Goal: Communication & Community: Participate in discussion

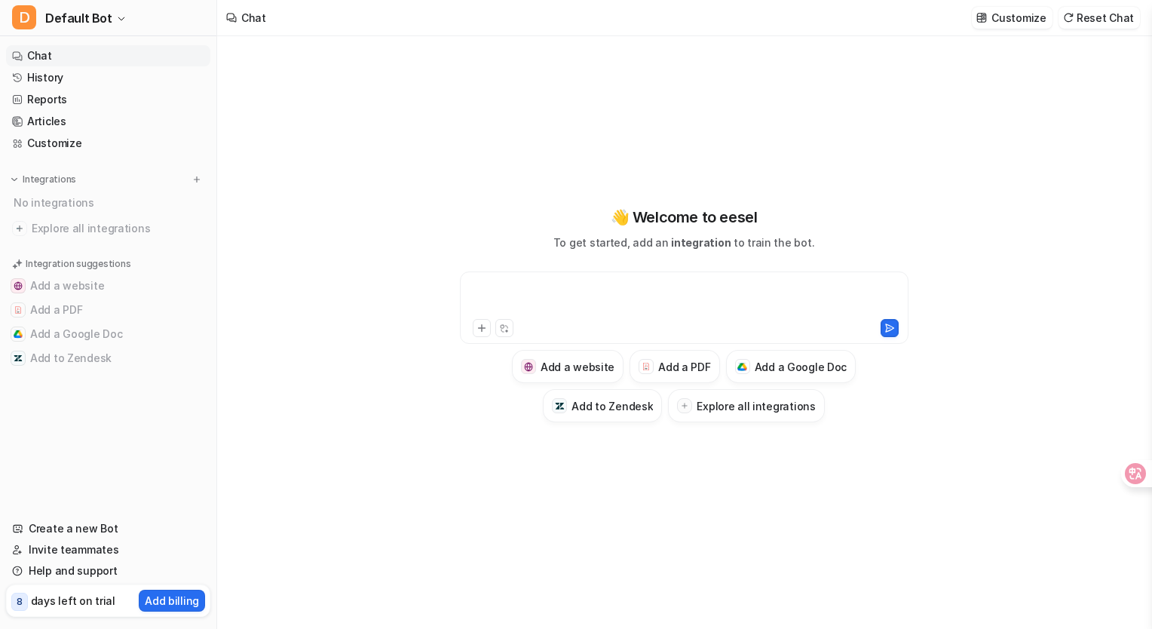
click at [539, 283] on div at bounding box center [684, 298] width 441 height 35
click at [532, 283] on div at bounding box center [684, 298] width 441 height 35
